Goal: Task Accomplishment & Management: Use online tool/utility

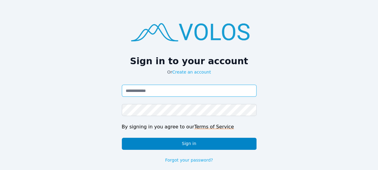
type input "**********"
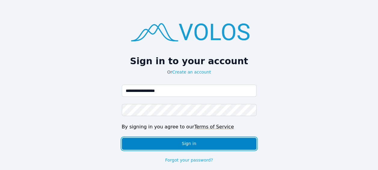
click at [161, 141] on button "Sign in" at bounding box center [189, 143] width 135 height 12
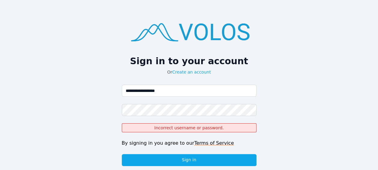
click at [99, 125] on div "**********" at bounding box center [189, 96] width 378 height 193
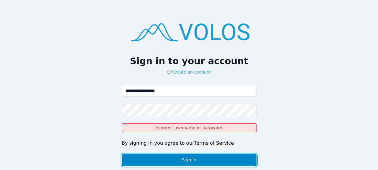
click at [167, 158] on button "Sign in" at bounding box center [189, 160] width 135 height 12
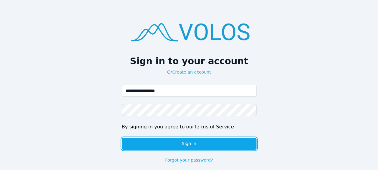
scroll to position [8, 0]
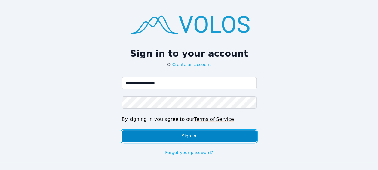
click at [144, 134] on button "Sign in" at bounding box center [189, 136] width 135 height 12
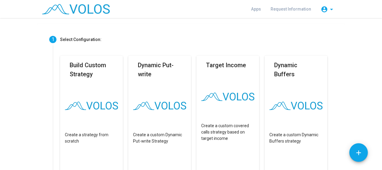
scroll to position [19, 0]
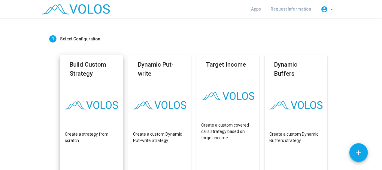
click at [92, 75] on mat-card-title "Build Custom Strategy" at bounding box center [92, 69] width 44 height 18
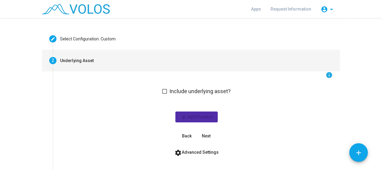
scroll to position [51, 0]
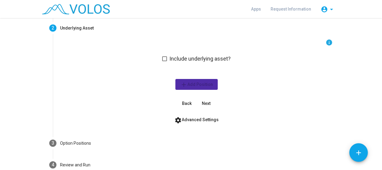
click at [164, 59] on span at bounding box center [164, 58] width 5 height 5
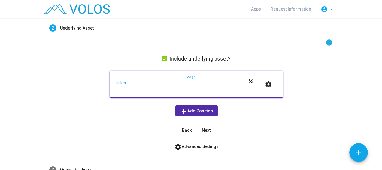
click at [140, 85] on input "Ticker" at bounding box center [148, 83] width 67 height 5
click at [118, 108] on div "info Include underlying asset? *** Ticker *** Weight percent settings add Add P…" at bounding box center [196, 87] width 273 height 96
click at [185, 110] on span "add Add Position" at bounding box center [196, 110] width 33 height 5
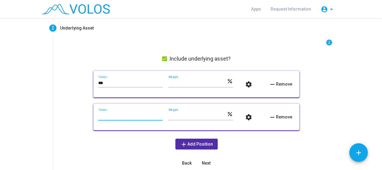
click at [125, 116] on input "Ticker" at bounding box center [130, 115] width 65 height 5
click at [279, 118] on span "remove Remove" at bounding box center [280, 116] width 23 height 5
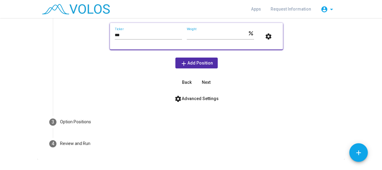
scroll to position [50, 0]
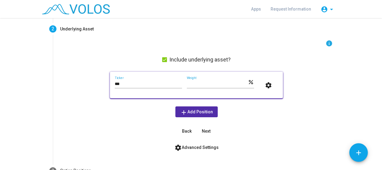
click at [151, 79] on div "*** Ticker" at bounding box center [148, 82] width 67 height 12
click at [134, 82] on input "***" at bounding box center [148, 83] width 67 height 5
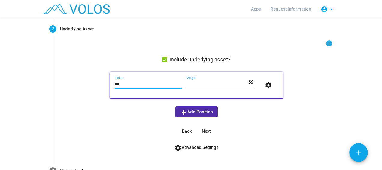
click at [134, 82] on input "***" at bounding box center [148, 83] width 67 height 5
type input "*"
type input "***"
click at [97, 96] on div "info Include underlying asset? *** Ticker *** Weight percent settings add Add P…" at bounding box center [196, 88] width 273 height 96
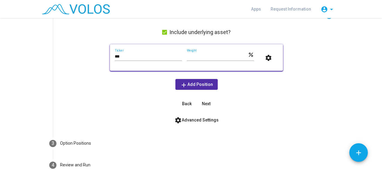
scroll to position [77, 0]
click at [204, 104] on span "Next" at bounding box center [206, 104] width 9 height 5
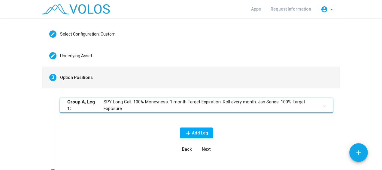
scroll to position [23, 0]
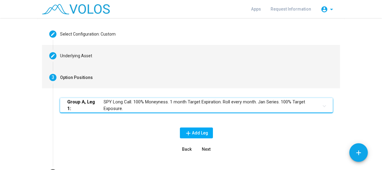
click at [73, 55] on div "Underlying Asset" at bounding box center [76, 56] width 32 height 6
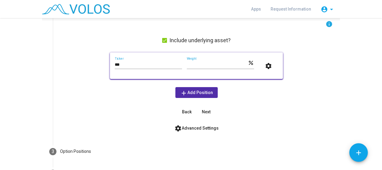
scroll to position [68, 0]
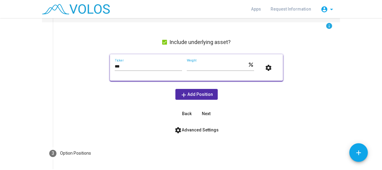
click at [135, 64] on input "***" at bounding box center [148, 66] width 67 height 5
click at [76, 68] on div "info Include underlying asset? *** Ticker *** Weight percent settings add Add P…" at bounding box center [196, 70] width 273 height 96
click at [206, 114] on span "Next" at bounding box center [206, 113] width 9 height 5
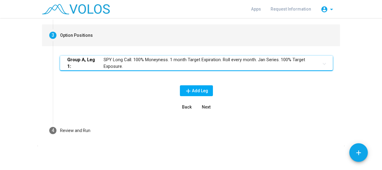
scroll to position [50, 0]
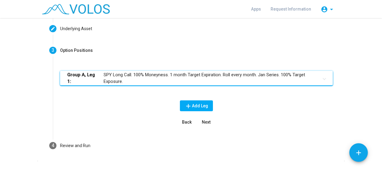
click at [185, 79] on mat-panel-title "Group A, Leg 1: SPY Long Call. 100% Moneyness. 1 month Target Expiration. Roll …" at bounding box center [192, 78] width 251 height 14
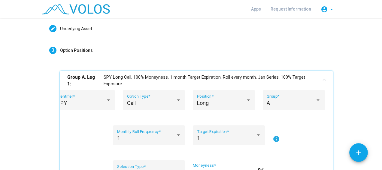
scroll to position [64, 0]
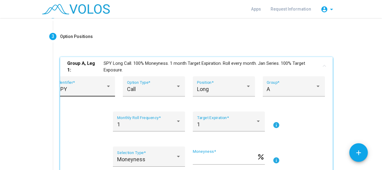
click at [108, 87] on div at bounding box center [108, 86] width 5 height 6
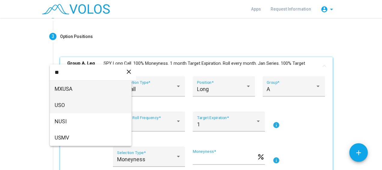
type input "**"
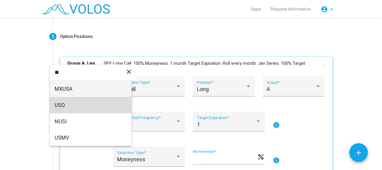
click at [90, 104] on span "USO" at bounding box center [91, 105] width 72 height 16
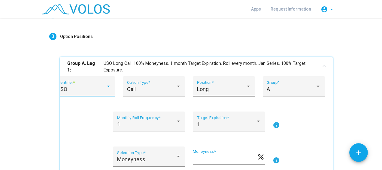
click at [225, 89] on div "Long" at bounding box center [221, 89] width 49 height 6
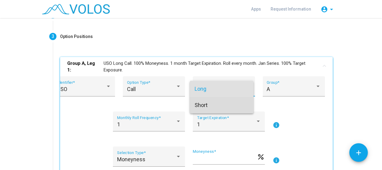
click at [209, 106] on span "Short" at bounding box center [222, 105] width 54 height 16
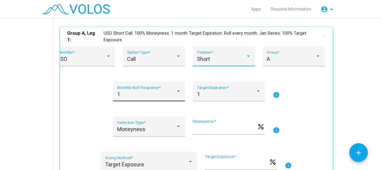
scroll to position [94, 0]
click at [214, 93] on div "1" at bounding box center [226, 94] width 59 height 6
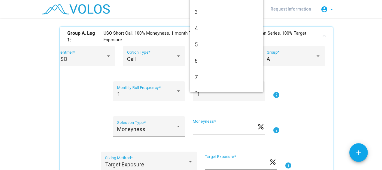
drag, startPoint x: 309, startPoint y: 91, endPoint x: 341, endPoint y: 93, distance: 32.2
click at [341, 93] on div at bounding box center [191, 85] width 382 height 170
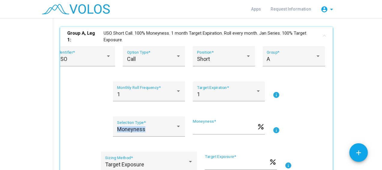
click at [341, 93] on mat-card "Editable create Select Configuration: Custom Build Custom Strategy Create a str…" at bounding box center [191, 122] width 308 height 351
drag, startPoint x: 341, startPoint y: 93, endPoint x: 313, endPoint y: 86, distance: 28.7
click at [313, 86] on div "1 Monthly Roll Frequency * 1 Target Expiration * info" at bounding box center [196, 94] width 258 height 27
click at [273, 93] on mat-icon "info" at bounding box center [276, 94] width 7 height 7
click at [236, 94] on div "1" at bounding box center [226, 94] width 59 height 6
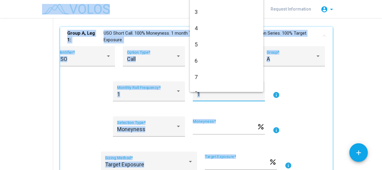
drag, startPoint x: 382, startPoint y: 70, endPoint x: 382, endPoint y: 49, distance: 20.4
click at [382, 49] on html "**********" at bounding box center [191, 85] width 382 height 170
drag, startPoint x: 382, startPoint y: 49, endPoint x: 380, endPoint y: 84, distance: 34.9
click at [380, 84] on div at bounding box center [191, 85] width 382 height 170
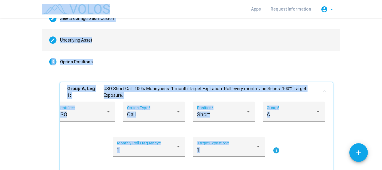
scroll to position [43, 0]
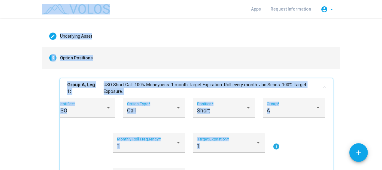
click at [265, 64] on mat-step-header "3 Option Positions" at bounding box center [191, 58] width 298 height 22
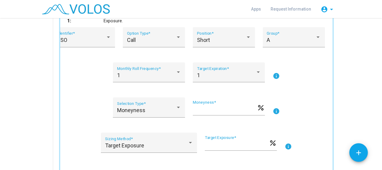
scroll to position [120, 0]
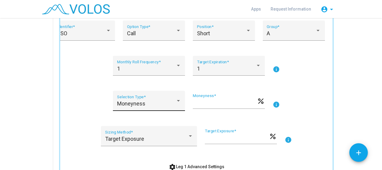
click at [137, 98] on div "Moneyness Selection Type *" at bounding box center [149, 103] width 64 height 16
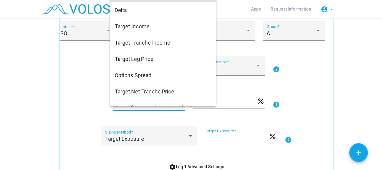
click at [82, 96] on div at bounding box center [191, 85] width 382 height 170
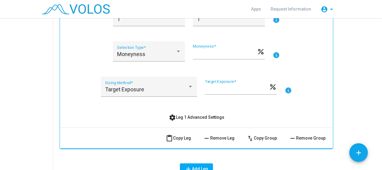
scroll to position [171, 0]
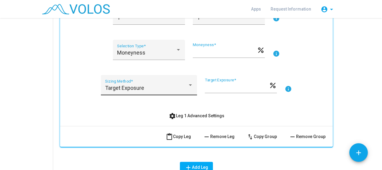
click at [142, 90] on div "Target Exposure" at bounding box center [146, 88] width 83 height 6
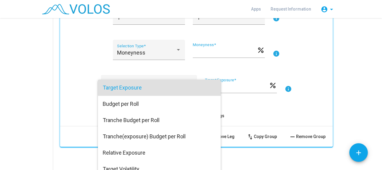
click at [96, 94] on div at bounding box center [191, 85] width 382 height 170
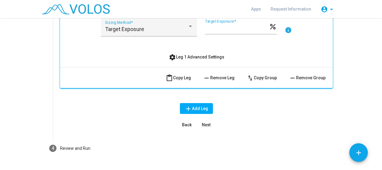
scroll to position [230, 0]
click at [204, 124] on span "Next" at bounding box center [206, 123] width 9 height 5
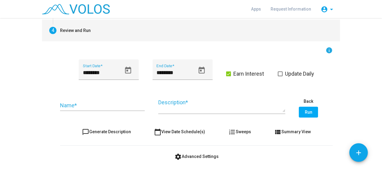
scroll to position [91, 0]
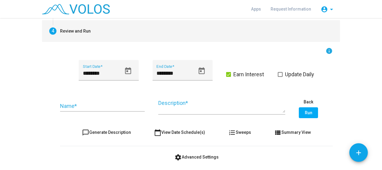
click at [102, 106] on input "Name *" at bounding box center [102, 106] width 85 height 6
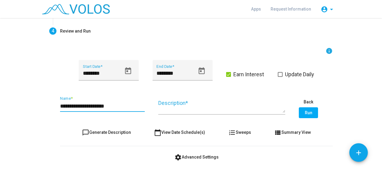
type input "**********"
click at [170, 108] on textarea "Description *" at bounding box center [221, 106] width 127 height 14
click at [109, 108] on input "**********" at bounding box center [102, 106] width 85 height 6
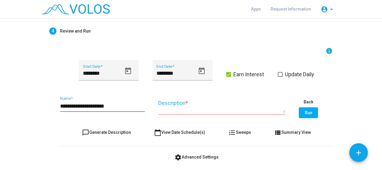
click at [182, 110] on textarea "Description *" at bounding box center [221, 106] width 127 height 14
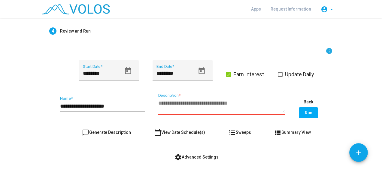
paste textarea "**********"
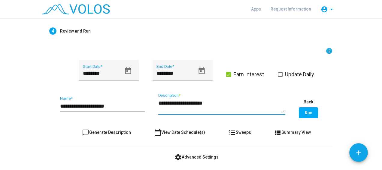
click at [158, 99] on textarea "**********" at bounding box center [221, 106] width 127 height 14
type textarea "**********"
click at [342, 104] on mat-card "Editable create Select Configuration: Custom Build Custom Strategy Create a str…" at bounding box center [191, 62] width 308 height 224
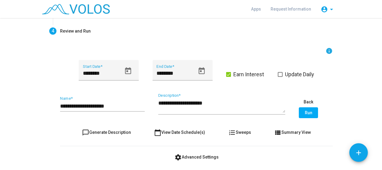
scroll to position [120, 0]
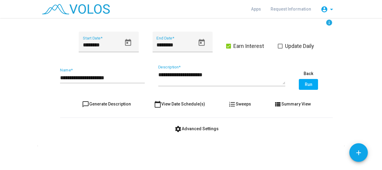
click at [313, 84] on button "Run" at bounding box center [308, 84] width 19 height 11
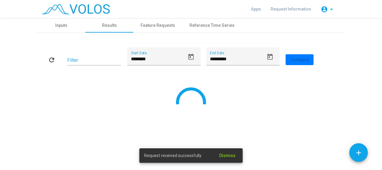
scroll to position [0, 0]
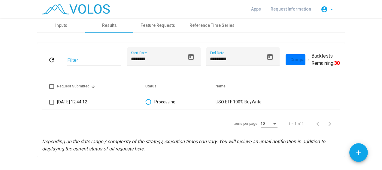
click at [362, 49] on as-strategy-engine-wrapper "**********" at bounding box center [191, 87] width 382 height 139
click at [62, 23] on div "Inputs" at bounding box center [61, 25] width 12 height 6
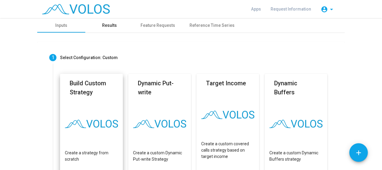
click at [105, 23] on div "Results" at bounding box center [109, 25] width 15 height 6
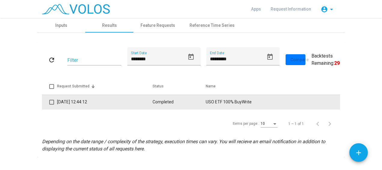
click at [168, 100] on td "Completed" at bounding box center [179, 101] width 53 height 14
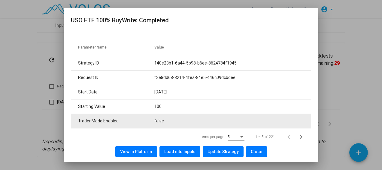
scroll to position [31, 0]
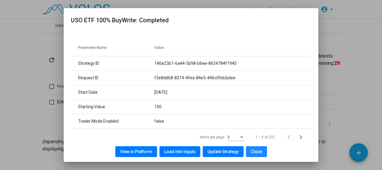
click at [255, 150] on span "Close" at bounding box center [256, 151] width 11 height 5
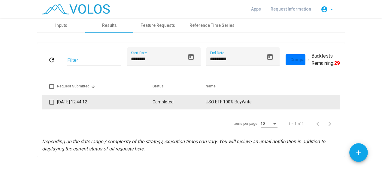
click at [132, 102] on td "08/09/2025 12:44:12" at bounding box center [105, 101] width 96 height 14
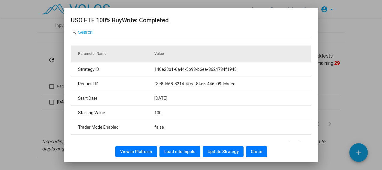
scroll to position [35, 0]
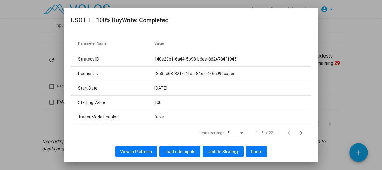
click at [229, 149] on span "Update Strategy" at bounding box center [223, 151] width 31 height 5
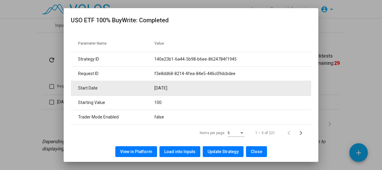
scroll to position [0, 0]
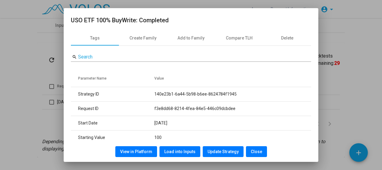
click at [36, 119] on div at bounding box center [191, 85] width 382 height 170
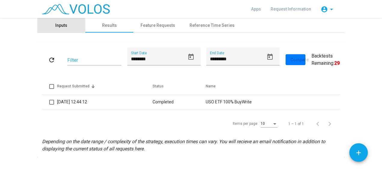
click at [64, 27] on div "Inputs" at bounding box center [61, 25] width 12 height 6
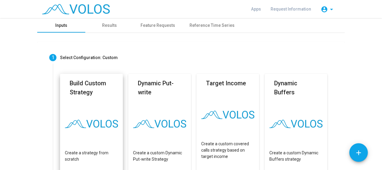
scroll to position [0, 0]
click at [107, 21] on div "Results" at bounding box center [109, 25] width 48 height 14
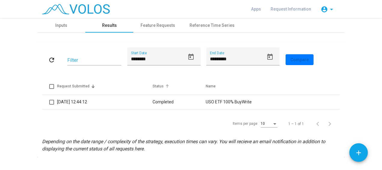
scroll to position [11, 0]
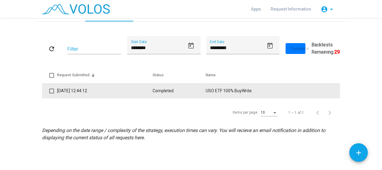
click at [99, 90] on td "08/09/2025 12:44:12" at bounding box center [105, 90] width 96 height 14
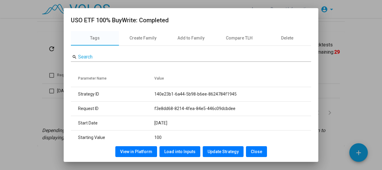
click at [346, 98] on div at bounding box center [191, 85] width 382 height 170
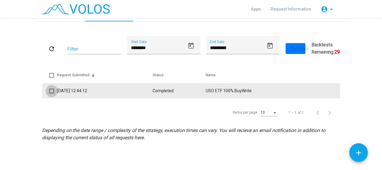
click at [50, 90] on span at bounding box center [51, 90] width 5 height 5
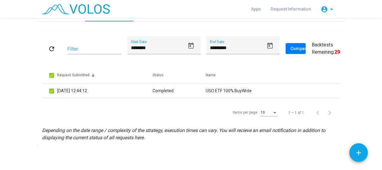
drag, startPoint x: 220, startPoint y: 90, endPoint x: 196, endPoint y: 116, distance: 36.0
click at [196, 116] on div "Items per page: 10 1 – 1 of 1" at bounding box center [191, 112] width 298 height 17
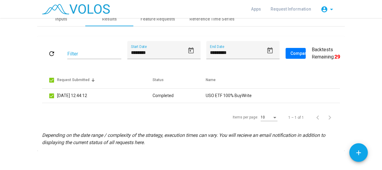
scroll to position [6, 0]
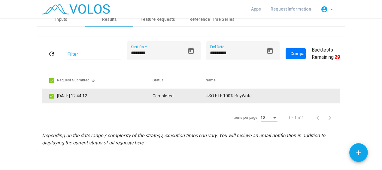
click at [262, 97] on td "USO ETF 100% BuyWrite" at bounding box center [273, 95] width 134 height 14
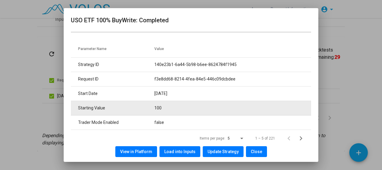
scroll to position [35, 0]
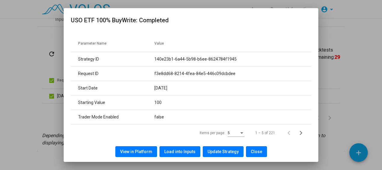
click at [176, 150] on span "Load into Inputs" at bounding box center [179, 151] width 31 height 5
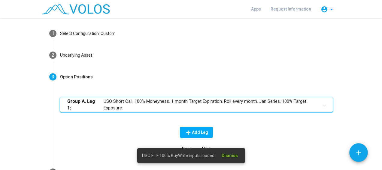
scroll to position [66, 0]
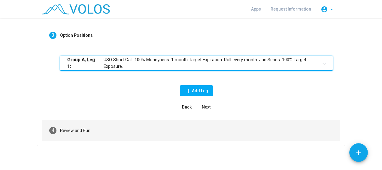
click at [86, 131] on div "Review and Run" at bounding box center [75, 130] width 30 height 6
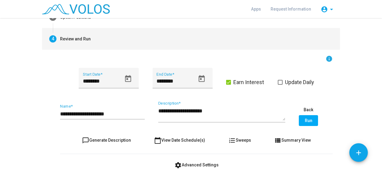
scroll to position [79, 0]
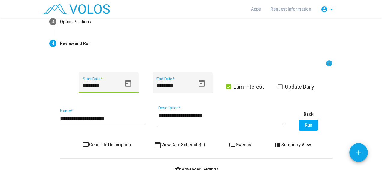
click at [83, 83] on input "********" at bounding box center [102, 85] width 38 height 6
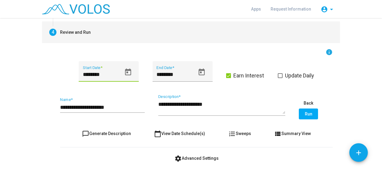
scroll to position [91, 0]
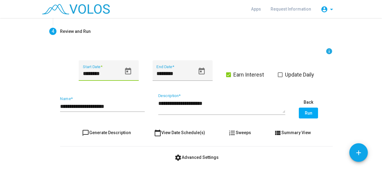
click at [83, 72] on input "********" at bounding box center [102, 73] width 38 height 6
type input "*********"
click at [250, 46] on div "**********" at bounding box center [196, 105] width 287 height 127
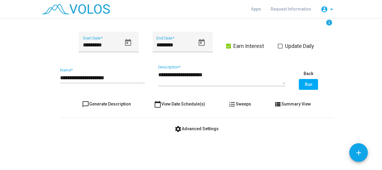
scroll to position [112, 0]
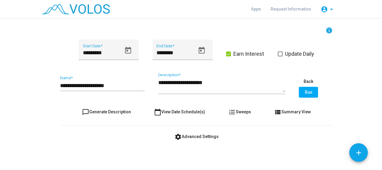
click at [278, 53] on span at bounding box center [280, 53] width 5 height 5
click at [278, 52] on span at bounding box center [280, 53] width 5 height 5
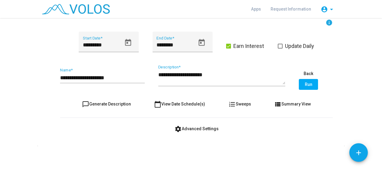
scroll to position [0, 0]
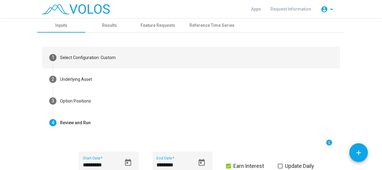
click at [91, 57] on div "Select Configuration: Custom" at bounding box center [88, 57] width 56 height 6
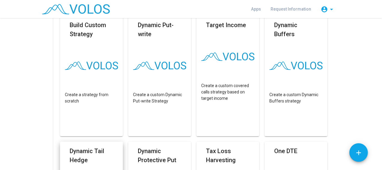
scroll to position [50, 0]
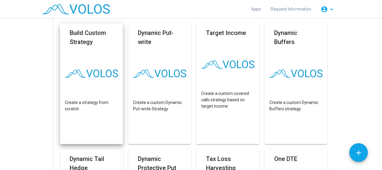
click at [102, 74] on img at bounding box center [91, 73] width 53 height 8
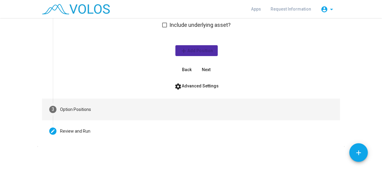
scroll to position [37, 0]
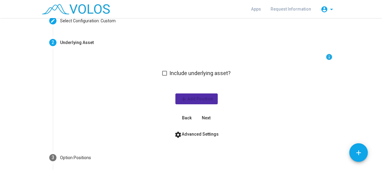
click at [126, 82] on div "info Include underlying asset? add Add Position Back Next" at bounding box center [196, 88] width 273 height 70
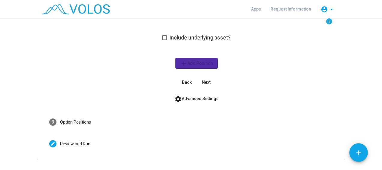
scroll to position [85, 0]
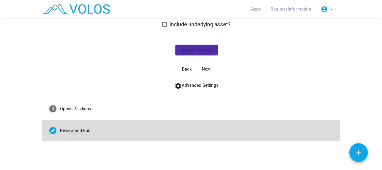
click at [75, 130] on div "Review and Run" at bounding box center [75, 130] width 30 height 6
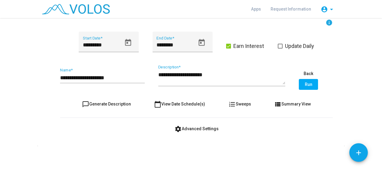
scroll to position [119, 0]
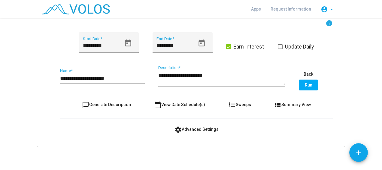
click at [194, 129] on span "settings Advanced Settings" at bounding box center [197, 129] width 44 height 5
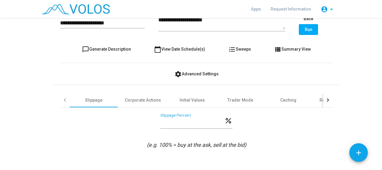
scroll to position [174, 0]
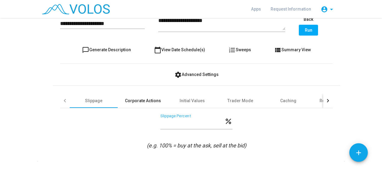
click at [141, 97] on div "Corporate Actions" at bounding box center [143, 100] width 36 height 6
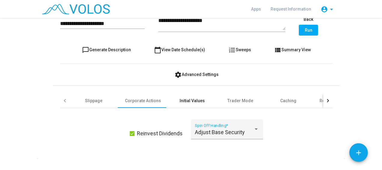
click at [191, 100] on div "Initial Values" at bounding box center [192, 100] width 25 height 6
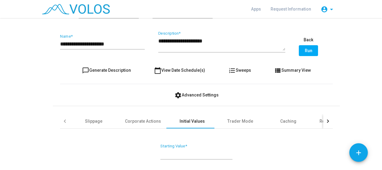
scroll to position [161, 0]
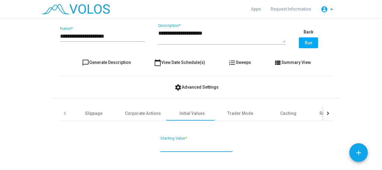
click at [174, 146] on input "***" at bounding box center [196, 145] width 72 height 6
type input "****"
click at [237, 112] on div "Trader Mode" at bounding box center [241, 113] width 26 height 6
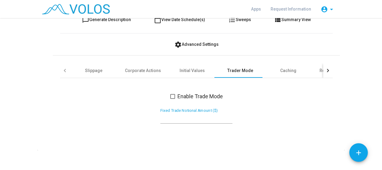
scroll to position [207, 0]
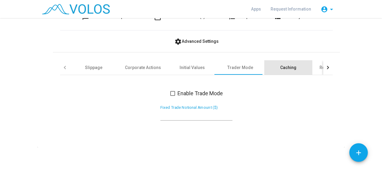
click at [280, 69] on div "Caching" at bounding box center [288, 67] width 16 height 6
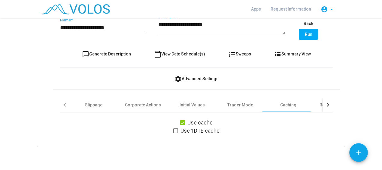
click at [326, 101] on div at bounding box center [328, 104] width 10 height 14
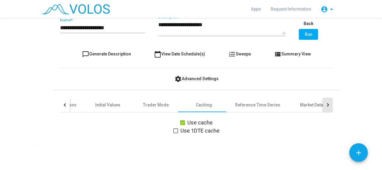
click at [326, 101] on div at bounding box center [328, 104] width 10 height 14
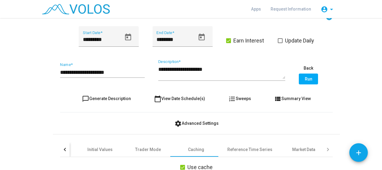
scroll to position [128, 0]
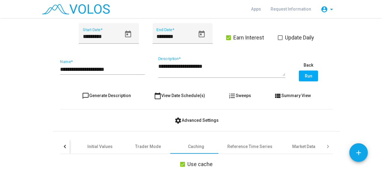
click at [306, 76] on span "Run" at bounding box center [309, 75] width 8 height 5
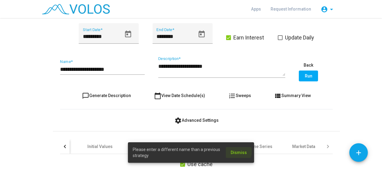
click at [239, 151] on span "Dismiss" at bounding box center [239, 152] width 16 height 5
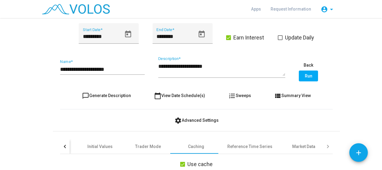
click at [120, 72] on div "**********" at bounding box center [102, 66] width 85 height 15
type input "**********"
click at [305, 75] on span "Run" at bounding box center [309, 75] width 8 height 5
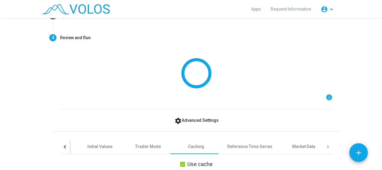
scroll to position [0, 0]
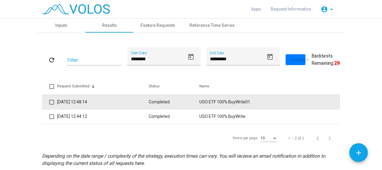
click at [160, 103] on td "Completed" at bounding box center [174, 101] width 51 height 14
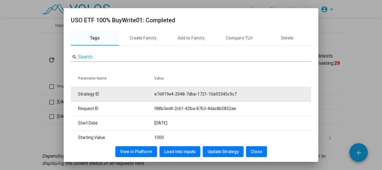
scroll to position [35, 0]
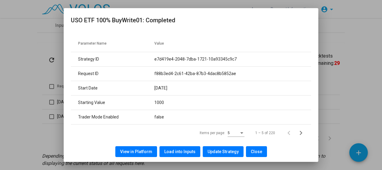
click at [147, 146] on button "View in Platform" at bounding box center [136, 151] width 42 height 11
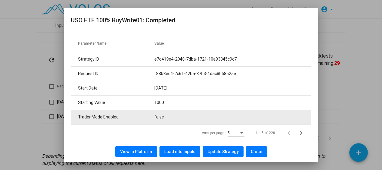
scroll to position [22, 0]
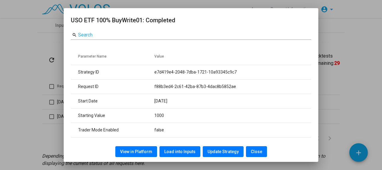
click at [260, 151] on button "Close" at bounding box center [256, 151] width 21 height 11
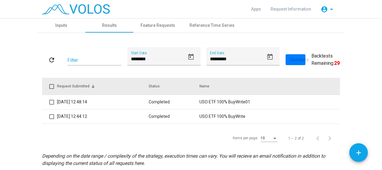
click at [49, 85] on span at bounding box center [51, 86] width 5 height 5
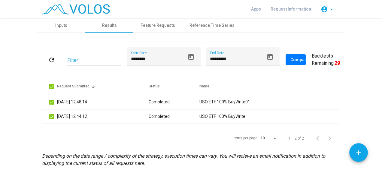
click at [27, 72] on as-strategy-engine-wrapper "**********" at bounding box center [191, 94] width 382 height 153
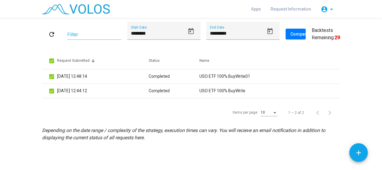
scroll to position [0, 0]
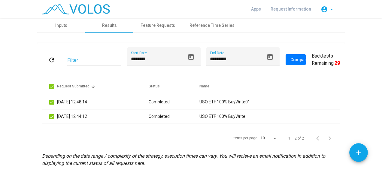
click at [19, 89] on as-strategy-engine-wrapper "**********" at bounding box center [191, 94] width 382 height 153
click at [60, 25] on div "Inputs" at bounding box center [61, 25] width 12 height 6
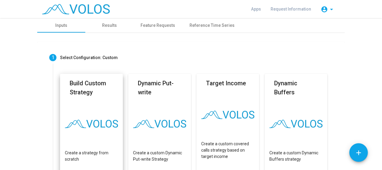
click at [82, 92] on mat-card-title "Build Custom Strategy" at bounding box center [92, 87] width 44 height 18
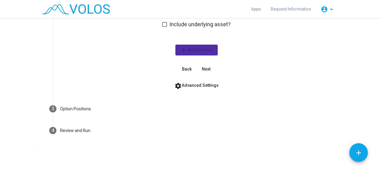
scroll to position [79, 0]
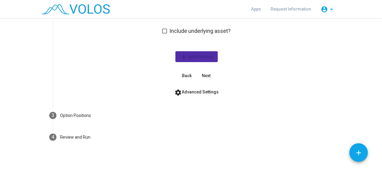
click at [164, 30] on span at bounding box center [164, 31] width 5 height 5
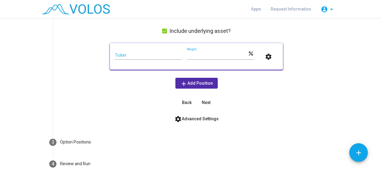
click at [148, 55] on input "Ticker" at bounding box center [148, 55] width 67 height 5
type input "***"
click at [77, 63] on div "info Include underlying asset? *** Ticker *** Weight percent settings add Add P…" at bounding box center [196, 59] width 273 height 96
click at [205, 101] on span "Next" at bounding box center [206, 102] width 9 height 5
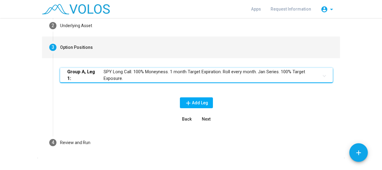
scroll to position [53, 0]
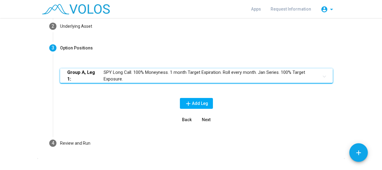
click at [238, 72] on mat-panel-title "Group A, Leg 1: SPY Long Call. 100% Moneyness. 1 month Target Expiration. Roll …" at bounding box center [192, 76] width 251 height 14
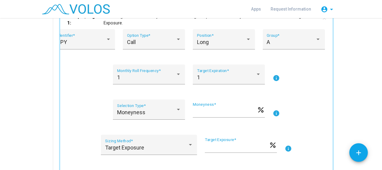
scroll to position [111, 0]
click at [80, 41] on div "SPY" at bounding box center [81, 42] width 49 height 6
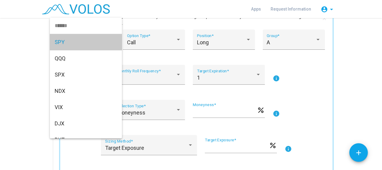
click at [80, 41] on span "SPY" at bounding box center [86, 42] width 63 height 16
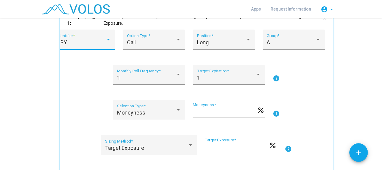
click at [81, 42] on div "SPY" at bounding box center [81, 42] width 49 height 6
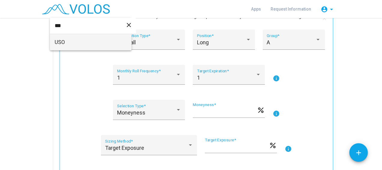
type input "***"
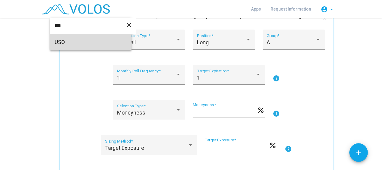
click at [75, 41] on span "USO" at bounding box center [91, 42] width 72 height 16
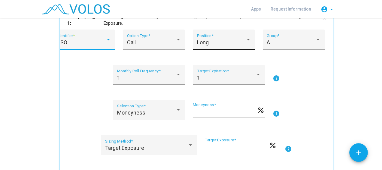
click at [224, 43] on div "Long" at bounding box center [221, 42] width 49 height 6
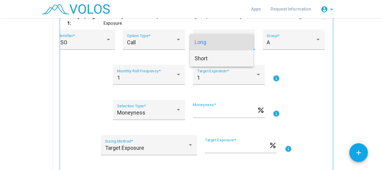
click at [208, 59] on span "Short" at bounding box center [222, 58] width 54 height 16
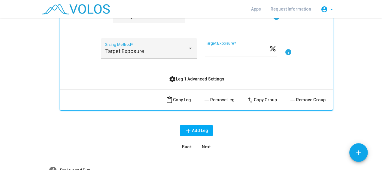
scroll to position [208, 0]
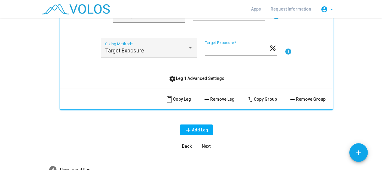
click at [209, 77] on span "settings Leg 1 Advanced Settings" at bounding box center [197, 78] width 56 height 5
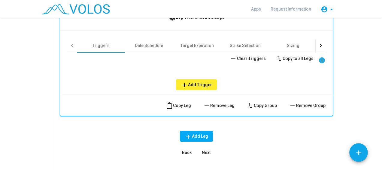
scroll to position [269, 0]
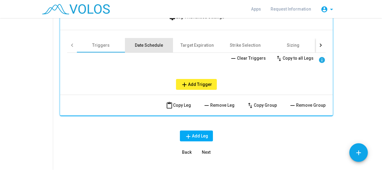
click at [138, 41] on div "Date Schedule" at bounding box center [149, 45] width 48 height 14
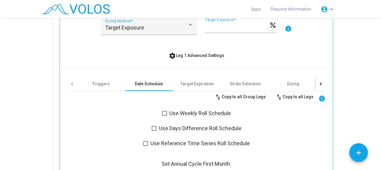
scroll to position [231, 0]
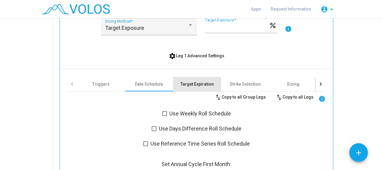
click at [194, 78] on div "Target Expiration" at bounding box center [197, 84] width 48 height 14
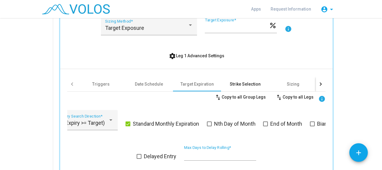
click at [230, 82] on div "Strike Selection" at bounding box center [245, 84] width 31 height 6
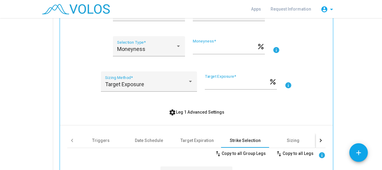
scroll to position [174, 0]
click at [215, 110] on span "settings Leg 1 Advanced Settings" at bounding box center [197, 112] width 56 height 5
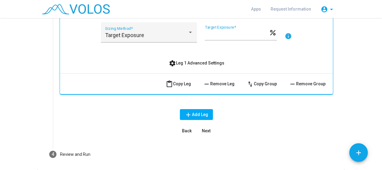
scroll to position [223, 0]
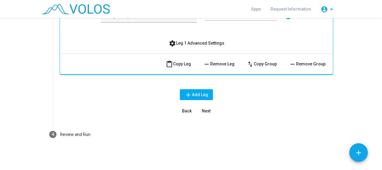
click at [206, 108] on span "Next" at bounding box center [206, 110] width 9 height 5
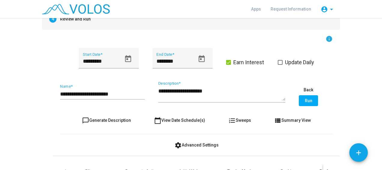
scroll to position [103, 0]
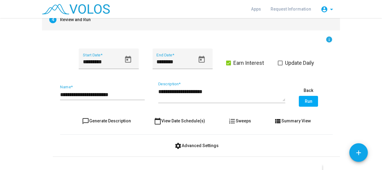
click at [125, 94] on input "**********" at bounding box center [102, 94] width 85 height 6
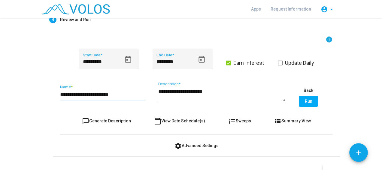
type input "**********"
click at [53, 73] on div "**********" at bounding box center [196, 131] width 287 height 191
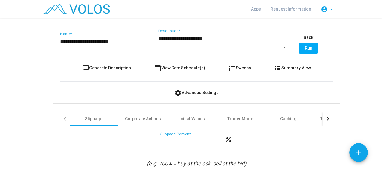
scroll to position [189, 0]
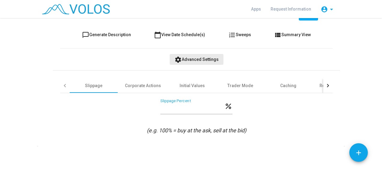
click at [196, 57] on span "settings Advanced Settings" at bounding box center [197, 59] width 44 height 5
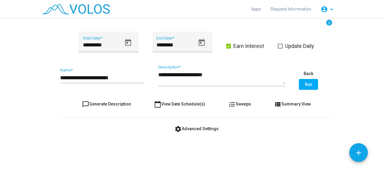
click at [196, 128] on span "settings Advanced Settings" at bounding box center [197, 128] width 44 height 5
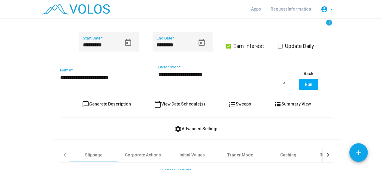
scroll to position [189, 0]
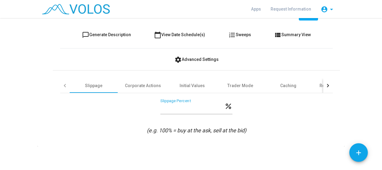
click at [182, 131] on icon "(e.g. 100% = buy at the ask, sell at the bid)" at bounding box center [196, 130] width 99 height 6
click at [191, 130] on icon "(e.g. 100% = buy at the ask, sell at the bid)" at bounding box center [196, 130] width 99 height 6
drag, startPoint x: 191, startPoint y: 130, endPoint x: 185, endPoint y: 127, distance: 6.2
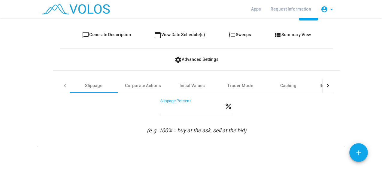
click at [185, 127] on icon "(e.g. 100% = buy at the ask, sell at the bid)" at bounding box center [196, 130] width 99 height 6
drag, startPoint x: 185, startPoint y: 127, endPoint x: 194, endPoint y: 128, distance: 9.7
click at [194, 128] on icon "(e.g. 100% = buy at the ask, sell at the bid)" at bounding box center [196, 130] width 99 height 6
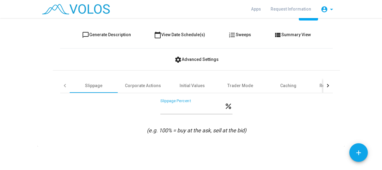
drag, startPoint x: 194, startPoint y: 128, endPoint x: 183, endPoint y: 129, distance: 11.4
click at [183, 129] on icon "(e.g. 100% = buy at the ask, sell at the bid)" at bounding box center [196, 130] width 99 height 6
click at [139, 83] on div "Corporate Actions" at bounding box center [143, 85] width 36 height 6
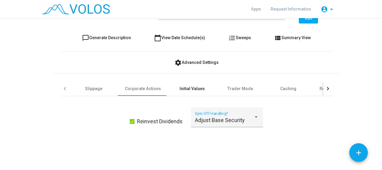
click at [194, 90] on div "Initial Values" at bounding box center [192, 88] width 25 height 6
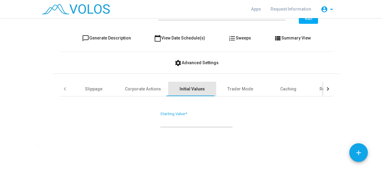
scroll to position [185, 0]
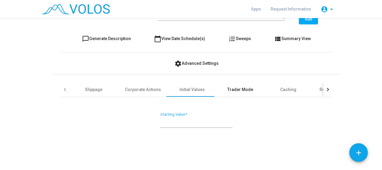
click at [229, 89] on div "Trader Mode" at bounding box center [241, 89] width 26 height 6
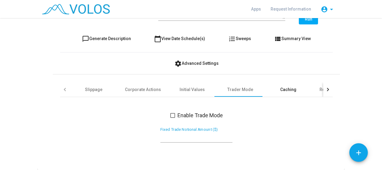
click at [270, 87] on div "Caching" at bounding box center [288, 89] width 48 height 14
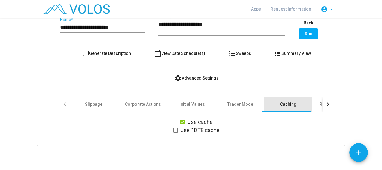
scroll to position [170, 0]
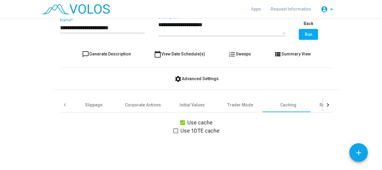
click at [327, 106] on div at bounding box center [328, 104] width 10 height 14
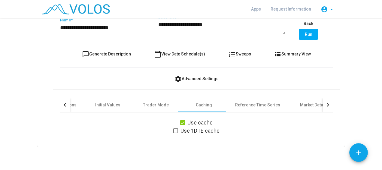
click at [327, 106] on div at bounding box center [328, 104] width 10 height 14
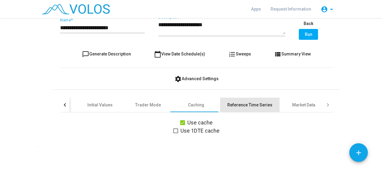
click at [254, 104] on div "Reference Time Series" at bounding box center [250, 105] width 45 height 6
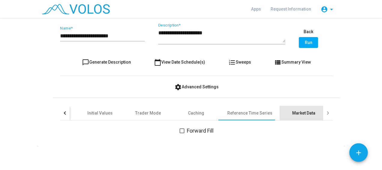
click at [294, 108] on div "Market Data" at bounding box center [304, 112] width 48 height 14
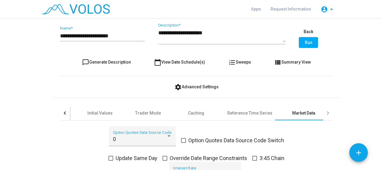
scroll to position [216, 0]
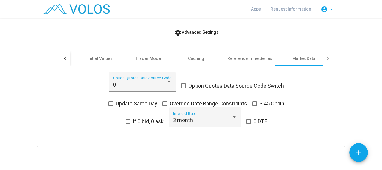
click at [66, 92] on div "0 Option Quotes Data Source Code Option Quotes Data Source Code Switch Update S…" at bounding box center [196, 103] width 273 height 63
click at [200, 115] on div "3 month Interest Rate" at bounding box center [205, 119] width 64 height 16
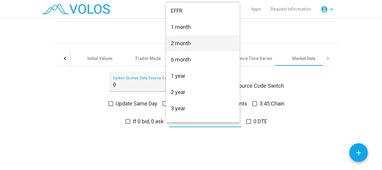
scroll to position [0, 0]
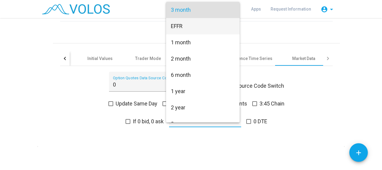
click at [187, 26] on span "EFFR" at bounding box center [203, 26] width 64 height 16
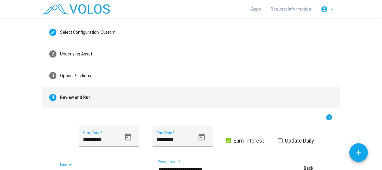
scroll to position [94, 0]
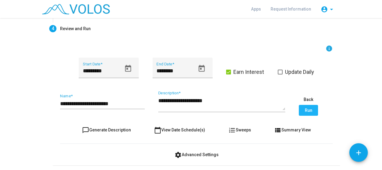
click at [308, 112] on span "Run" at bounding box center [309, 110] width 8 height 5
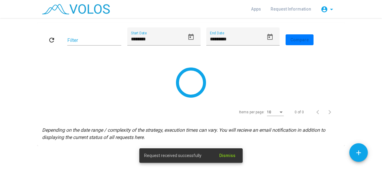
scroll to position [0, 0]
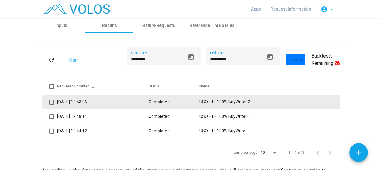
click at [124, 101] on td "08/09/2025 12:53:06" at bounding box center [103, 101] width 92 height 14
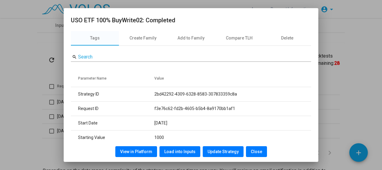
click at [138, 150] on span "View in Platform" at bounding box center [136, 151] width 32 height 5
click at [261, 157] on div "View in Platform Load into Inputs Update Strategy Close" at bounding box center [191, 151] width 240 height 20
click at [261, 152] on button "Close" at bounding box center [256, 151] width 21 height 11
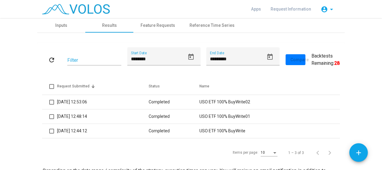
click at [86, 12] on img at bounding box center [76, 9] width 68 height 11
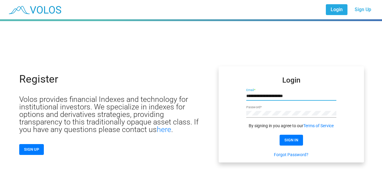
click at [284, 97] on input "**********" at bounding box center [291, 95] width 90 height 5
type input "**********"
click at [284, 97] on input "**********" at bounding box center [291, 95] width 90 height 5
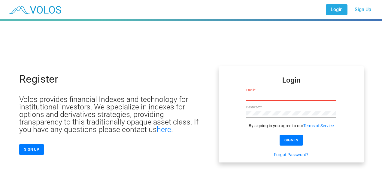
type input "**********"
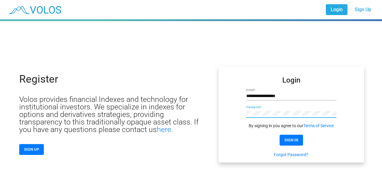
click at [228, 115] on mat-card "**********" at bounding box center [291, 114] width 145 height 96
click at [293, 140] on span "SIGN IN" at bounding box center [292, 139] width 14 height 5
